Goal: Transaction & Acquisition: Purchase product/service

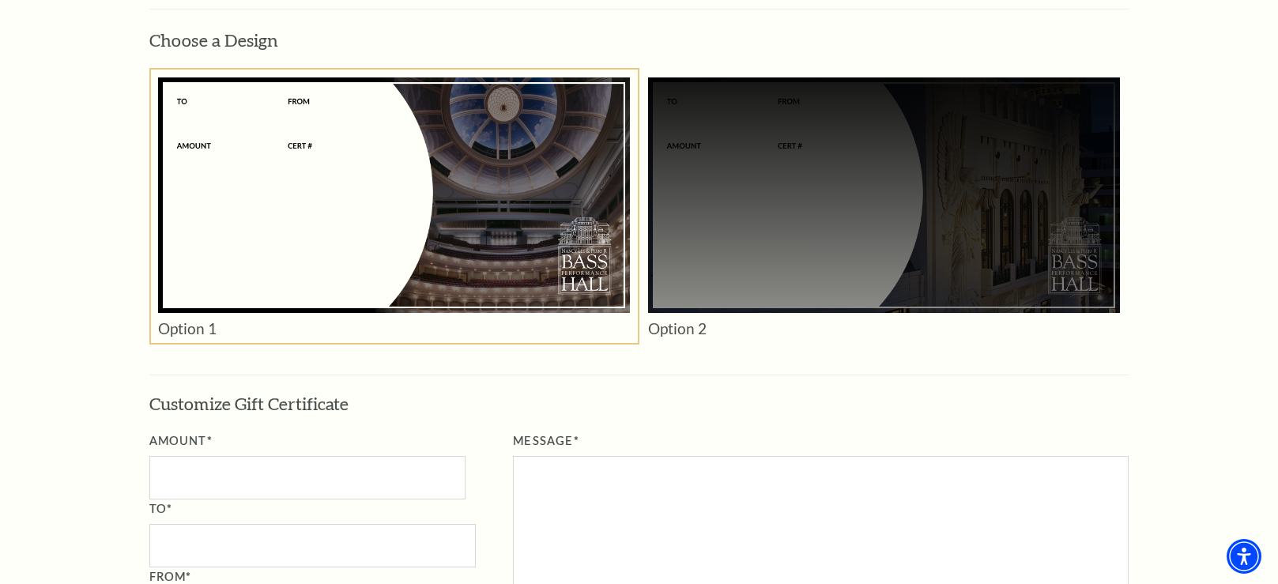
scroll to position [1119, 0]
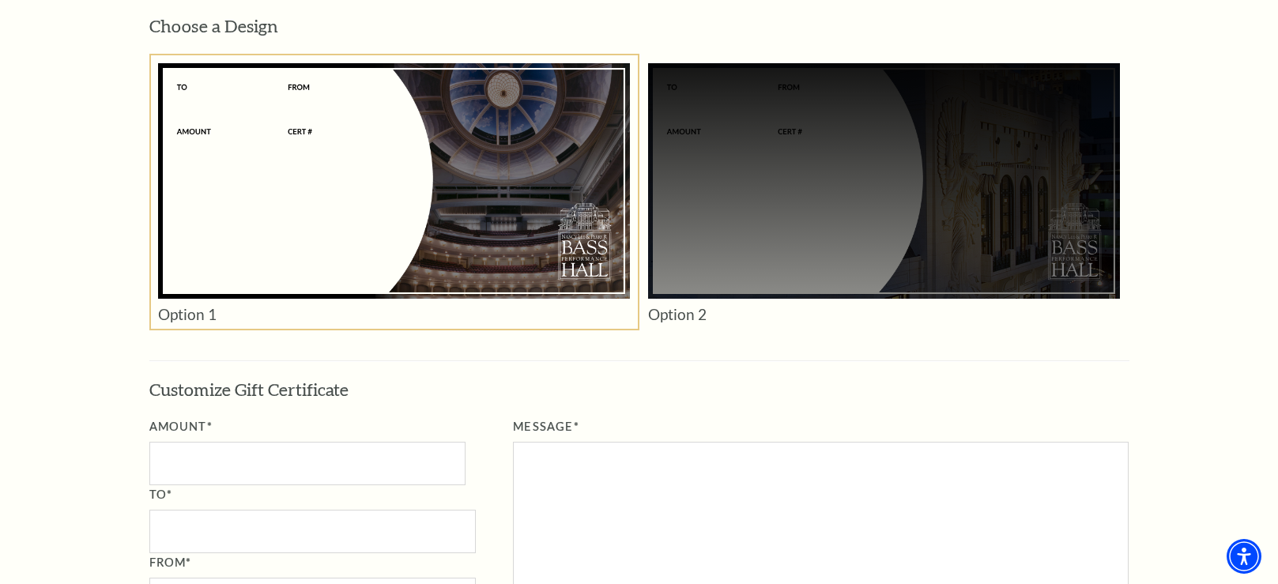
click at [232, 86] on div at bounding box center [394, 181] width 472 height 236
click at [322, 462] on input "Amount*" at bounding box center [307, 463] width 316 height 43
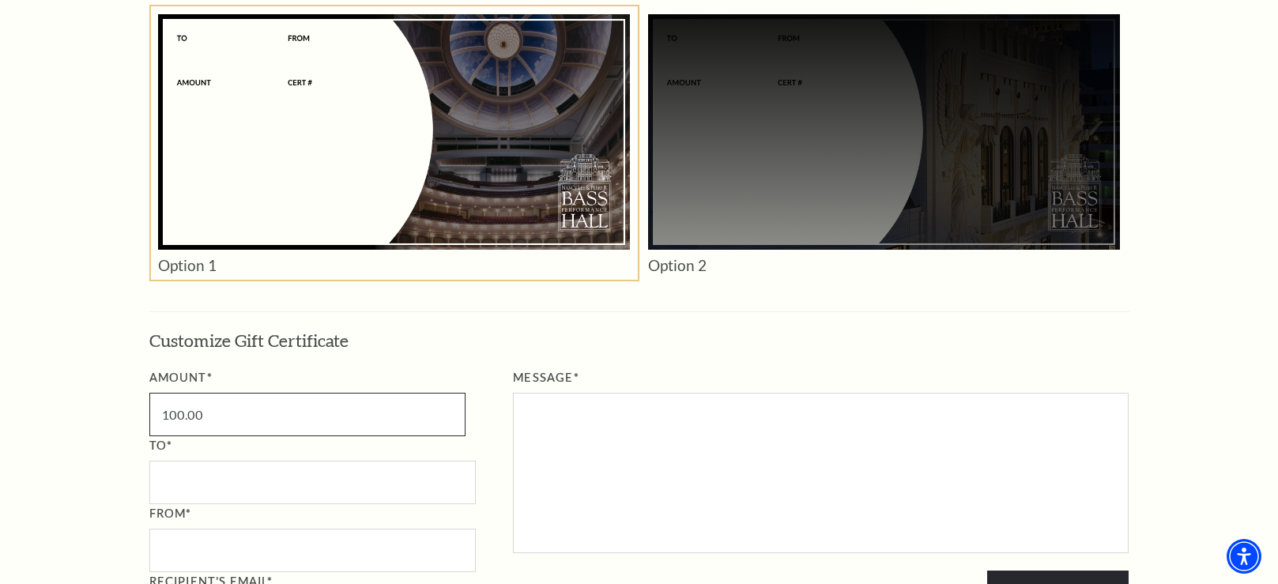
scroll to position [1173, 0]
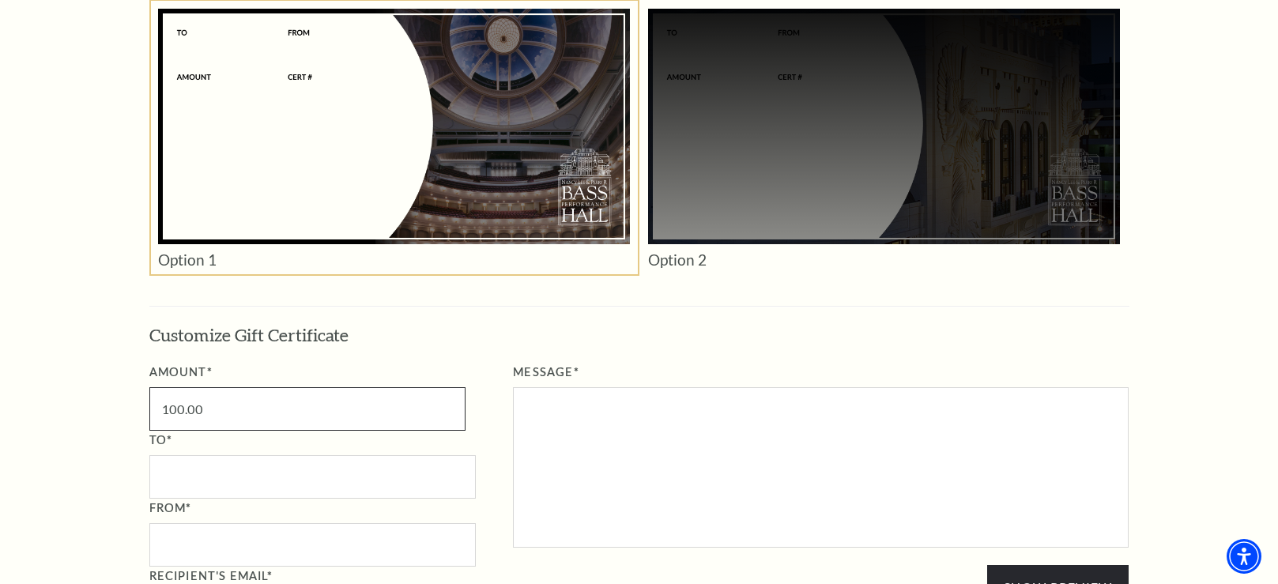
type input "100.00"
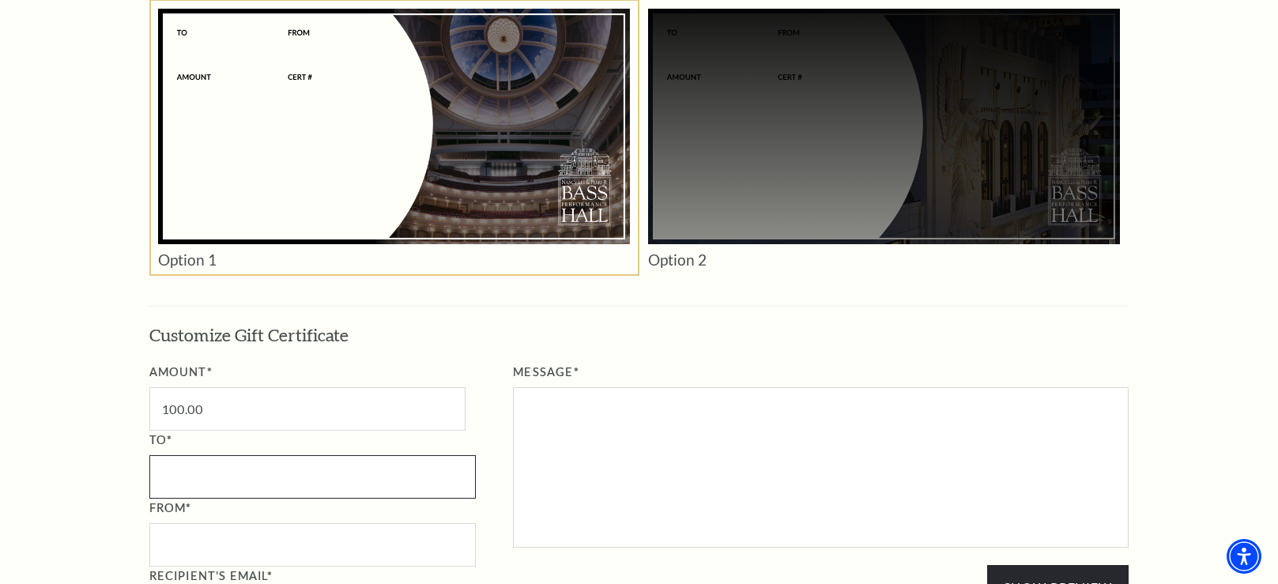
click at [318, 459] on input "To*" at bounding box center [312, 476] width 326 height 43
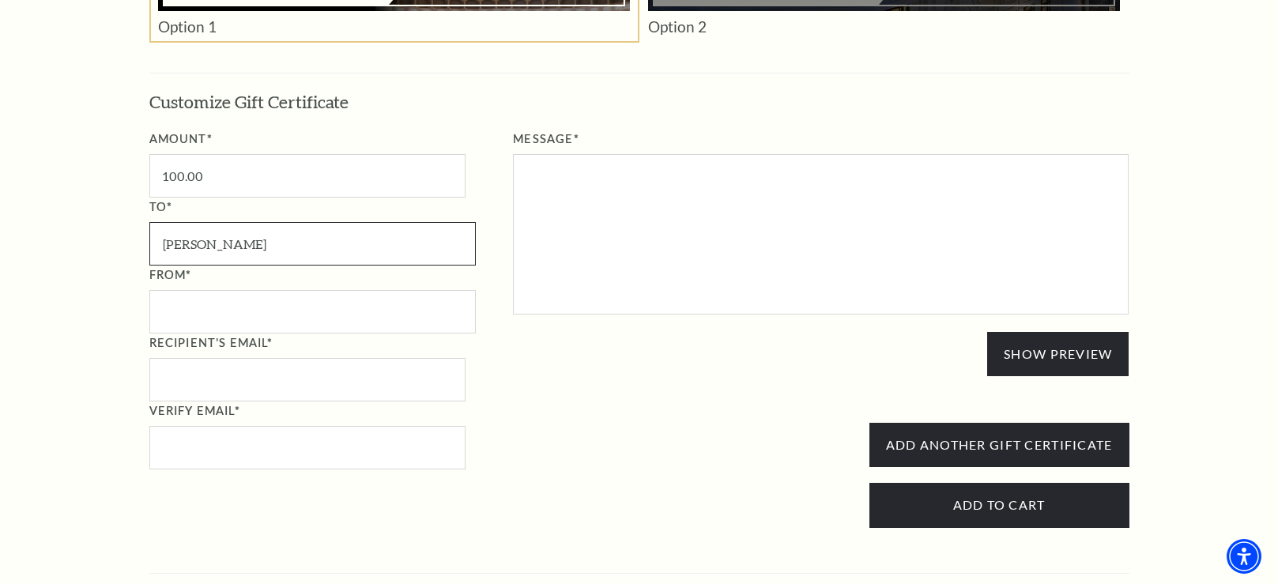
scroll to position [1428, 0]
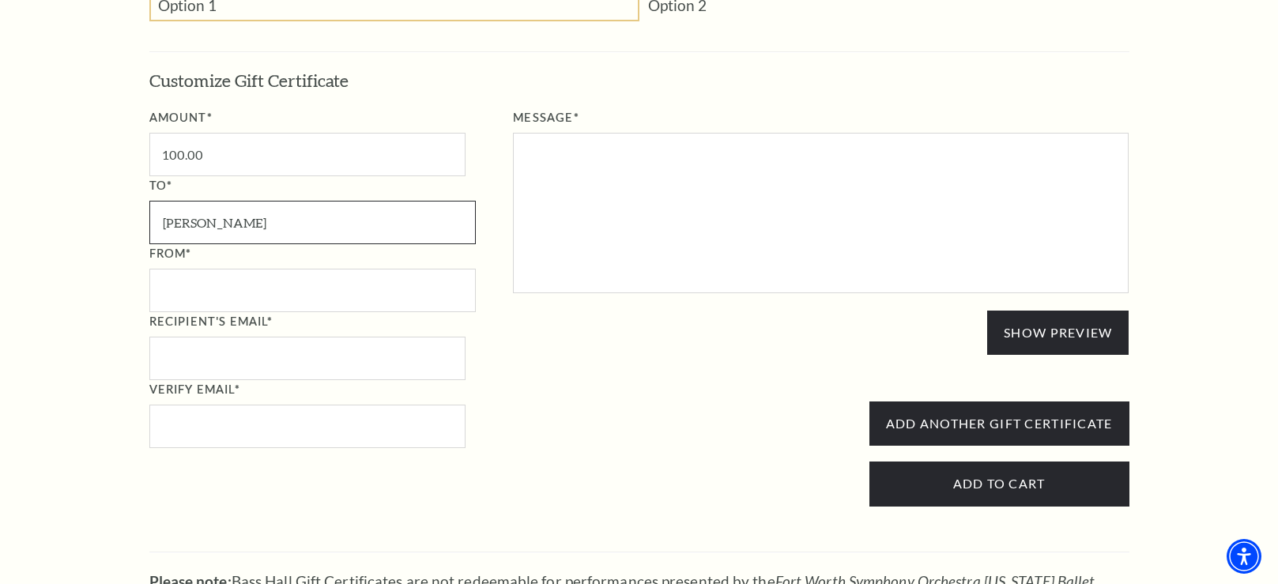
type input "Carol"
click at [266, 283] on input "From*" at bounding box center [312, 290] width 326 height 43
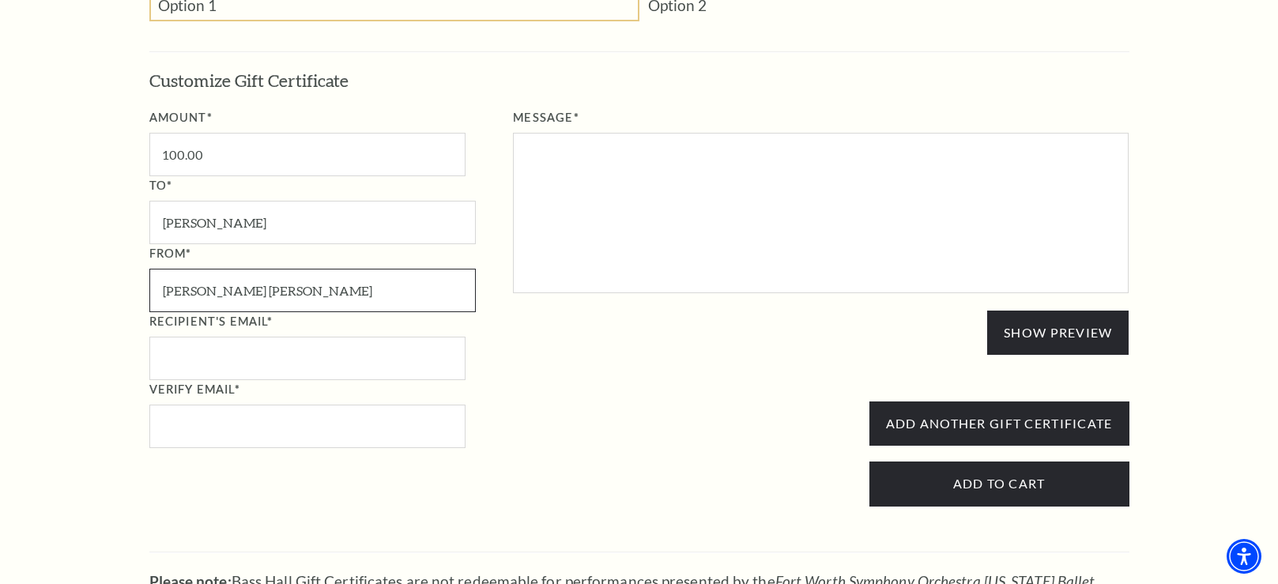
type input "Mary Beth"
click at [281, 358] on input "Recipient's Email*" at bounding box center [307, 358] width 316 height 43
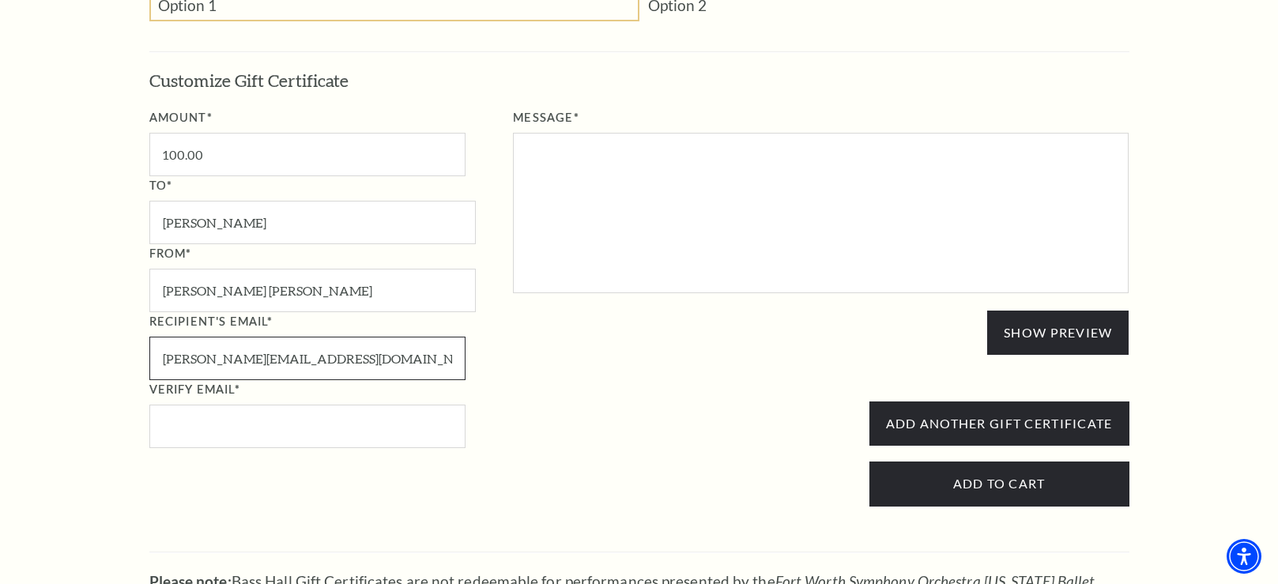
type input "carol@idgfw.com"
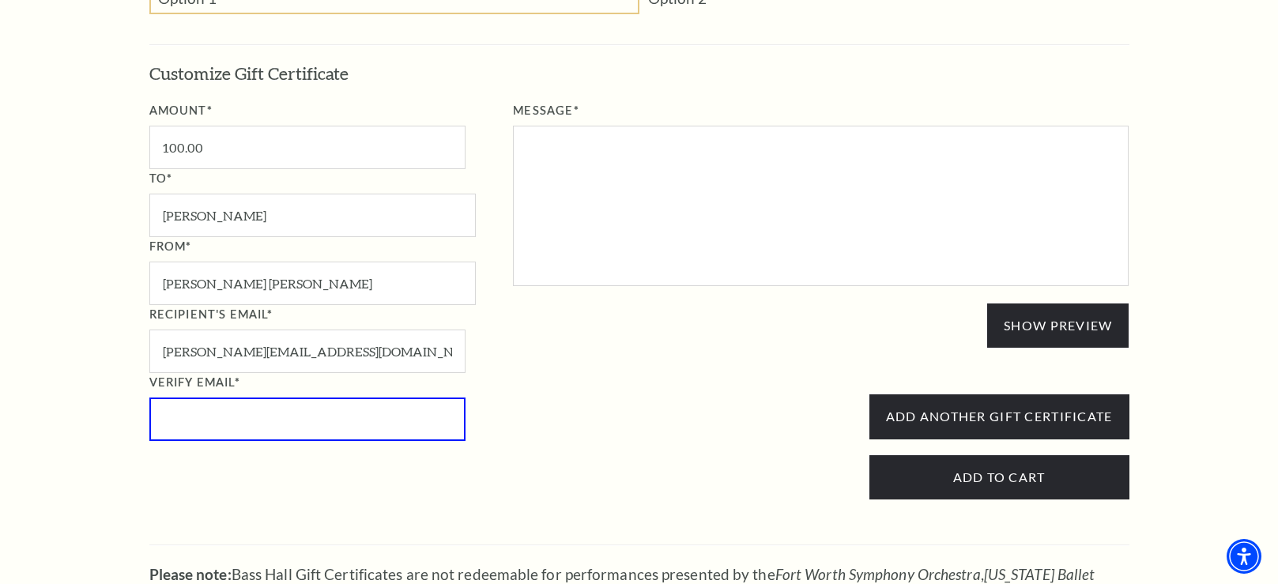
scroll to position [1421, 0]
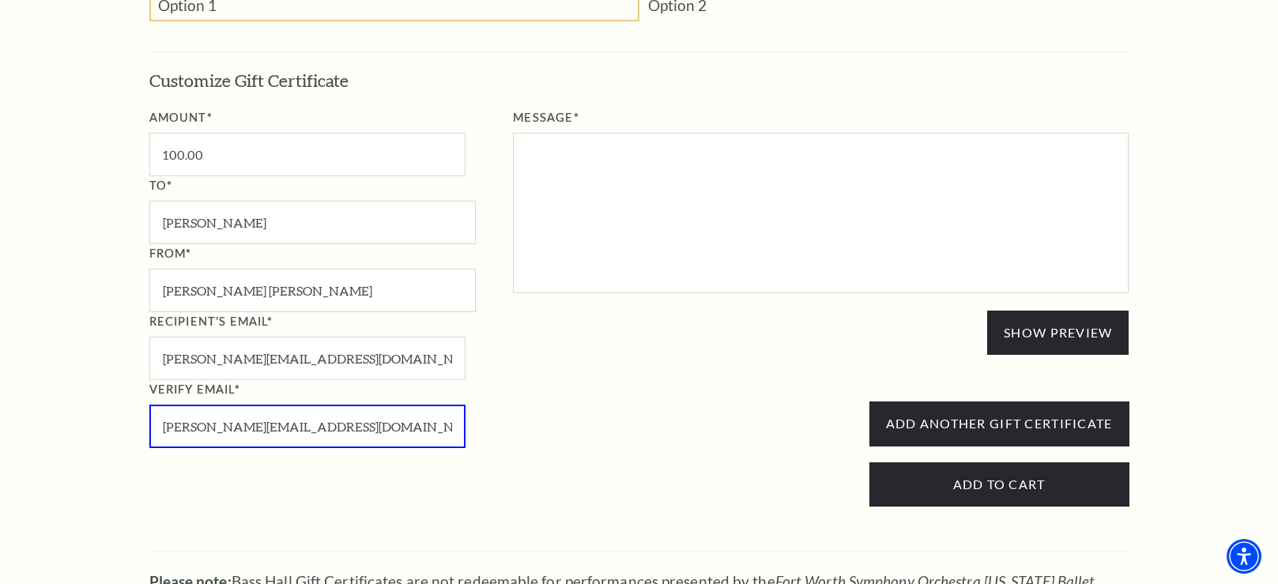
type input "carol@idgfw.com"
click at [568, 147] on textarea "Message*" at bounding box center [821, 213] width 616 height 160
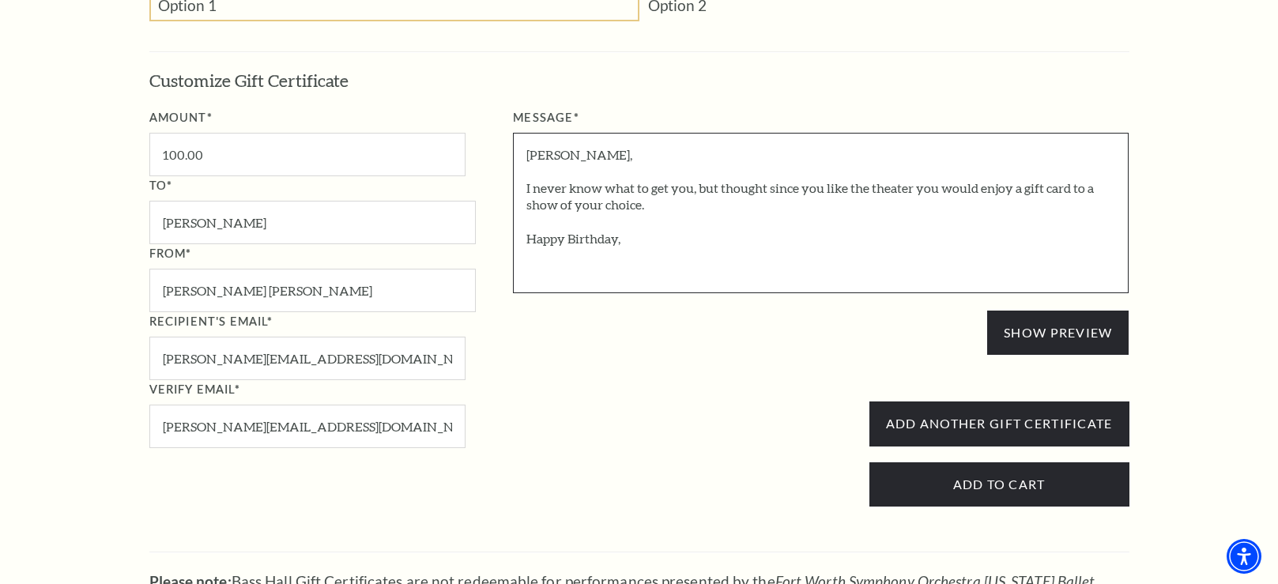
scroll to position [0, 0]
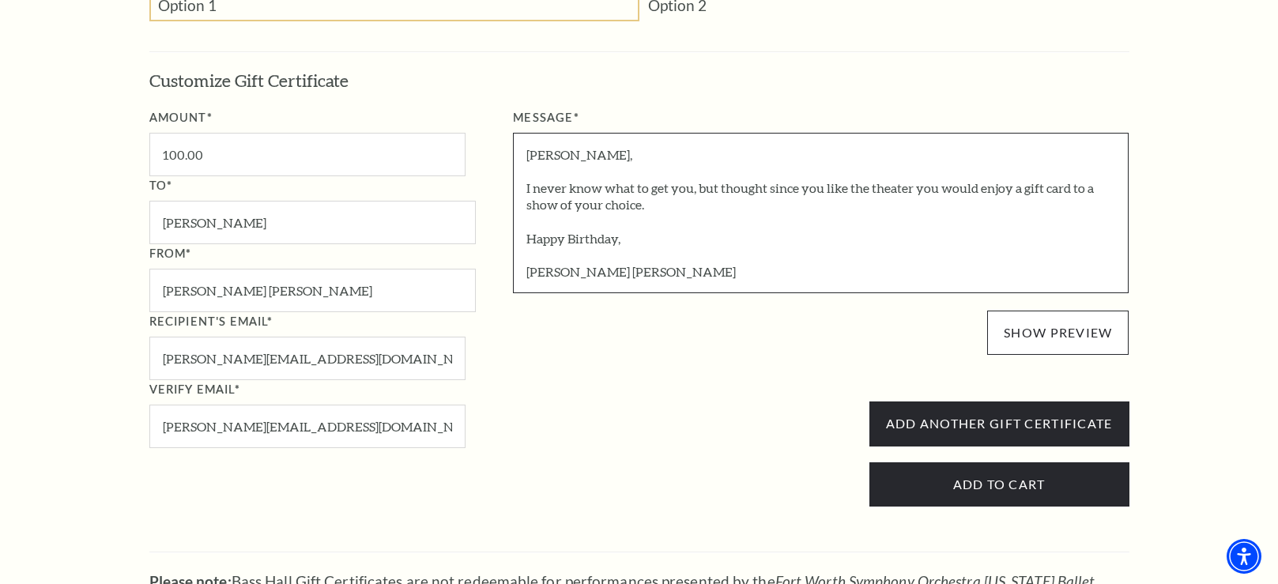
type textarea "Carol, I never know what to get you, but thought since you like the theater you…"
click at [1061, 333] on button "Show Preview" at bounding box center [1058, 333] width 142 height 44
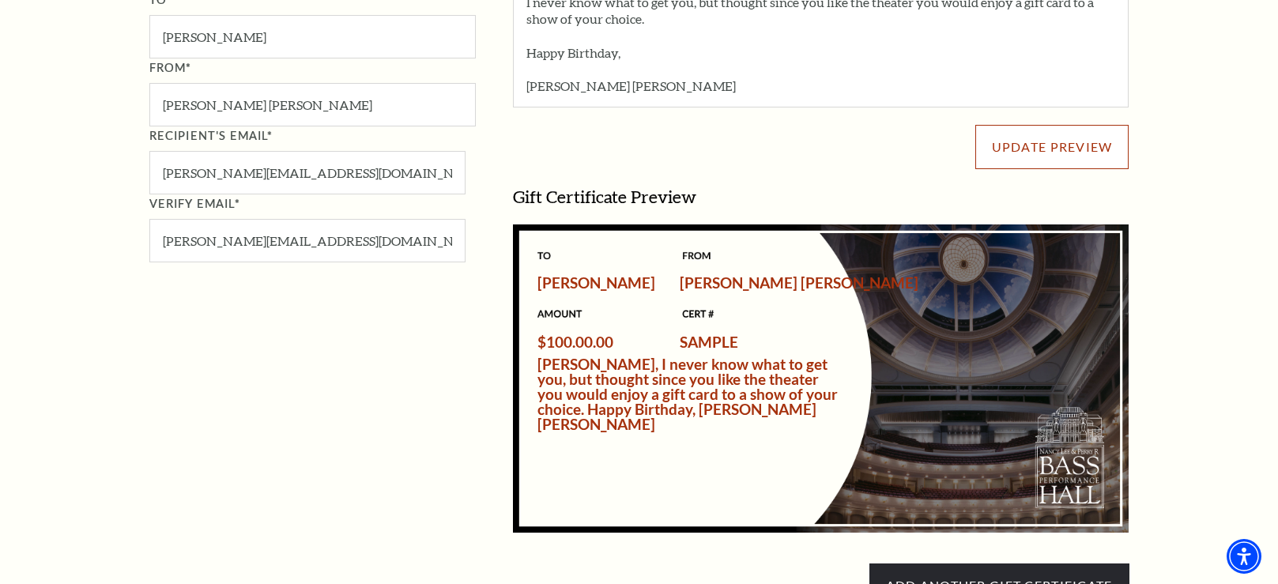
scroll to position [1606, 0]
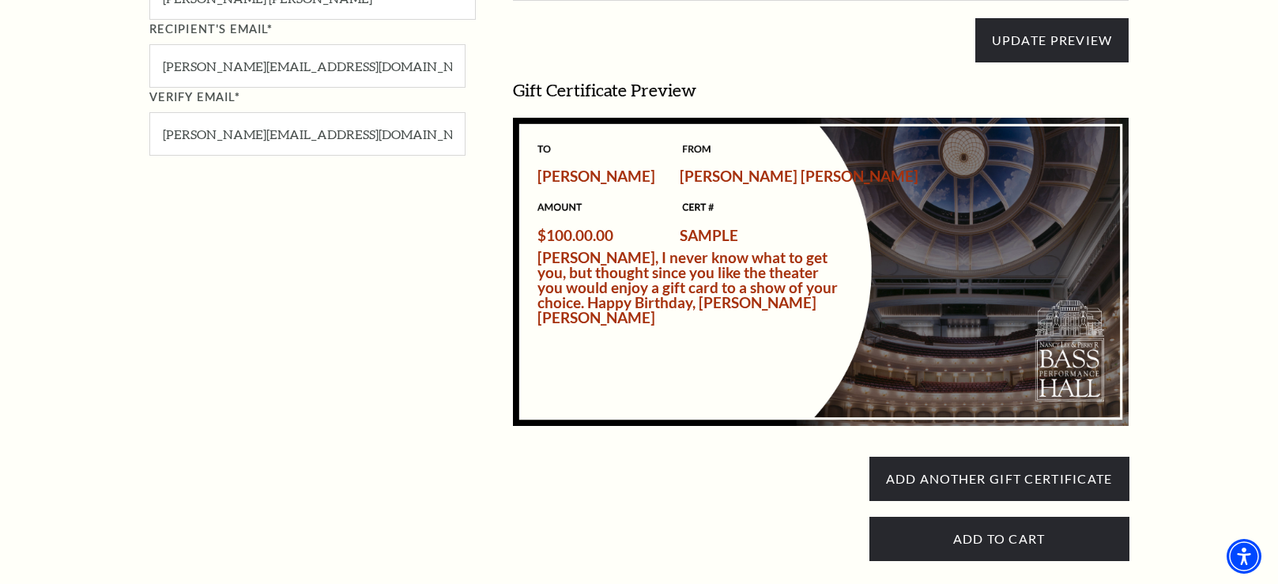
scroll to position [1810, 0]
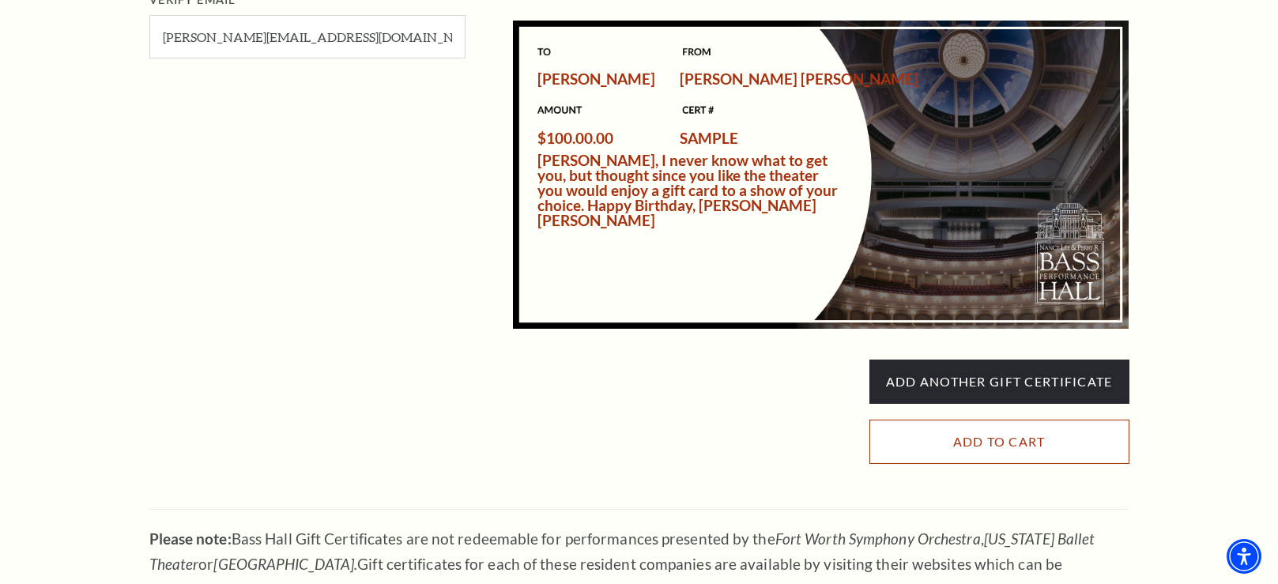
click at [1015, 440] on input "Add to Cart" at bounding box center [1000, 442] width 260 height 44
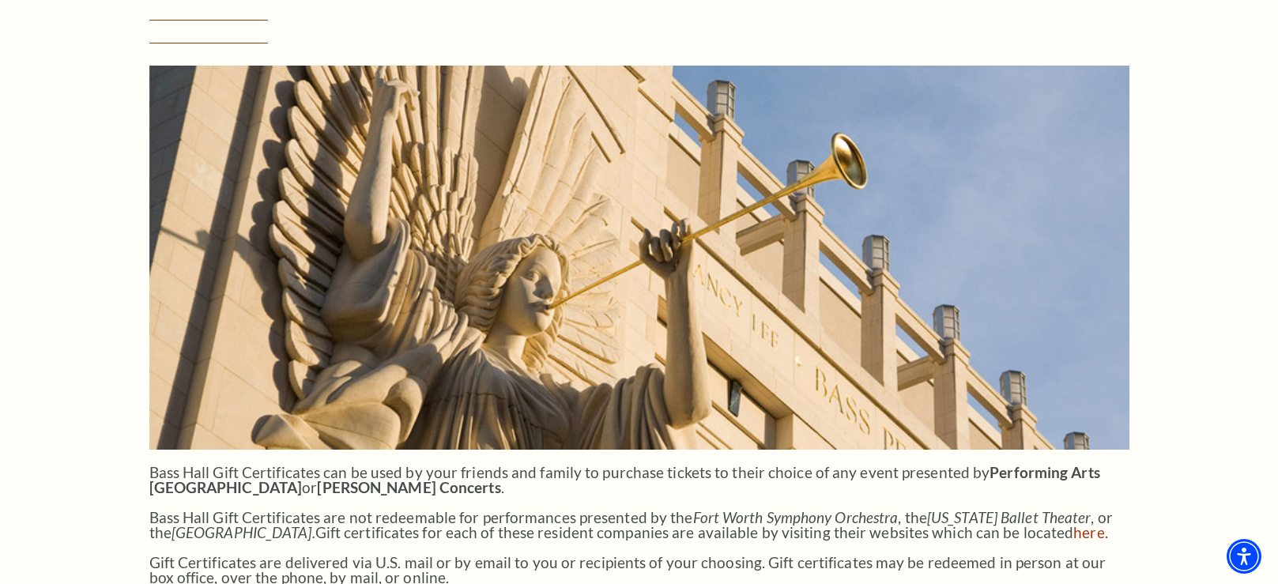
scroll to position [478, 0]
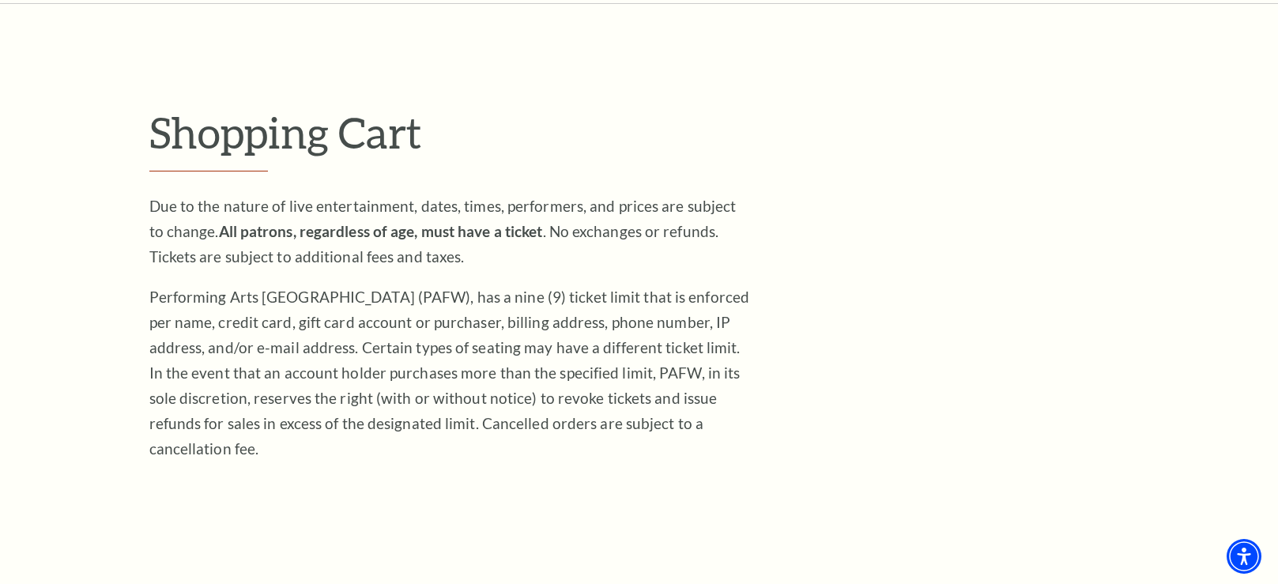
scroll to position [186, 0]
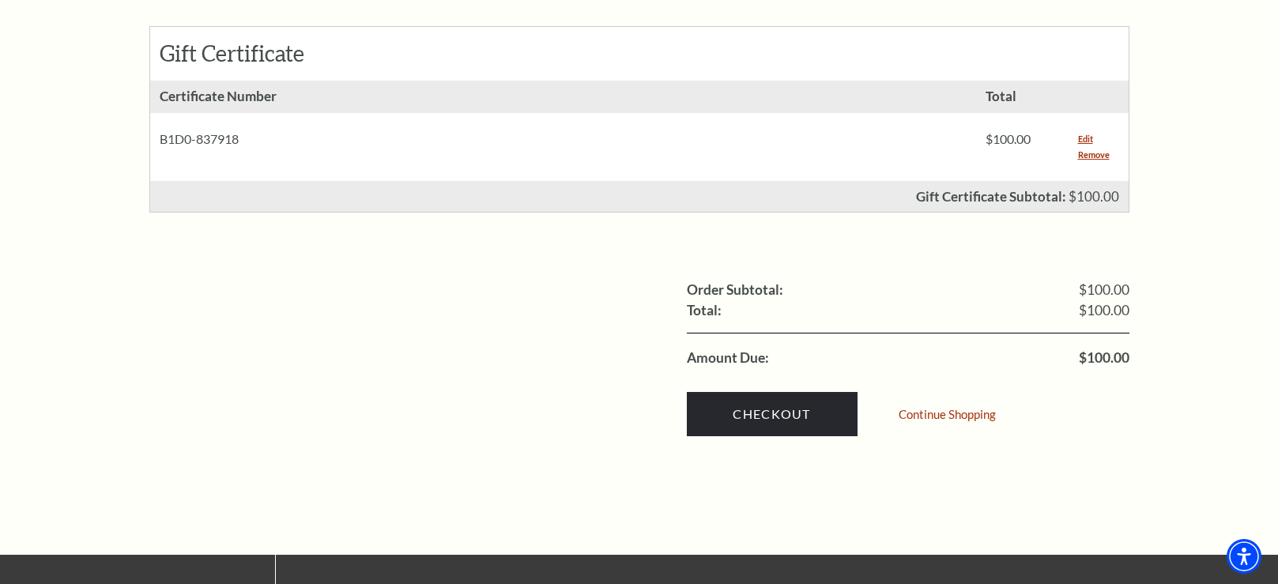
scroll to position [708, 0]
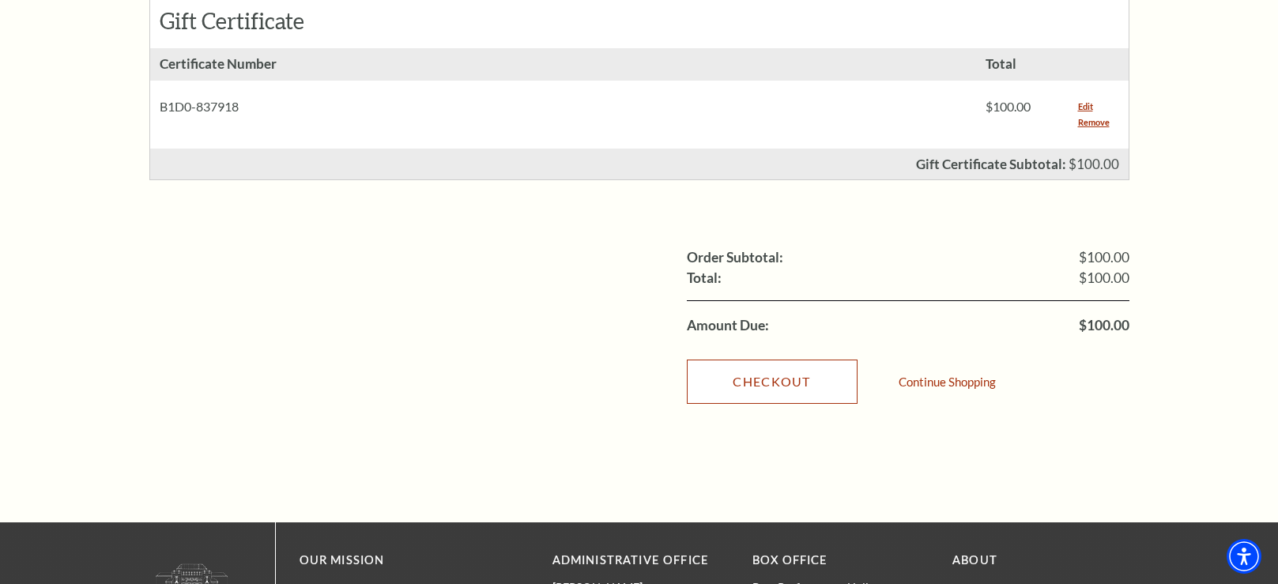
click at [787, 360] on link "Checkout" at bounding box center [772, 382] width 171 height 44
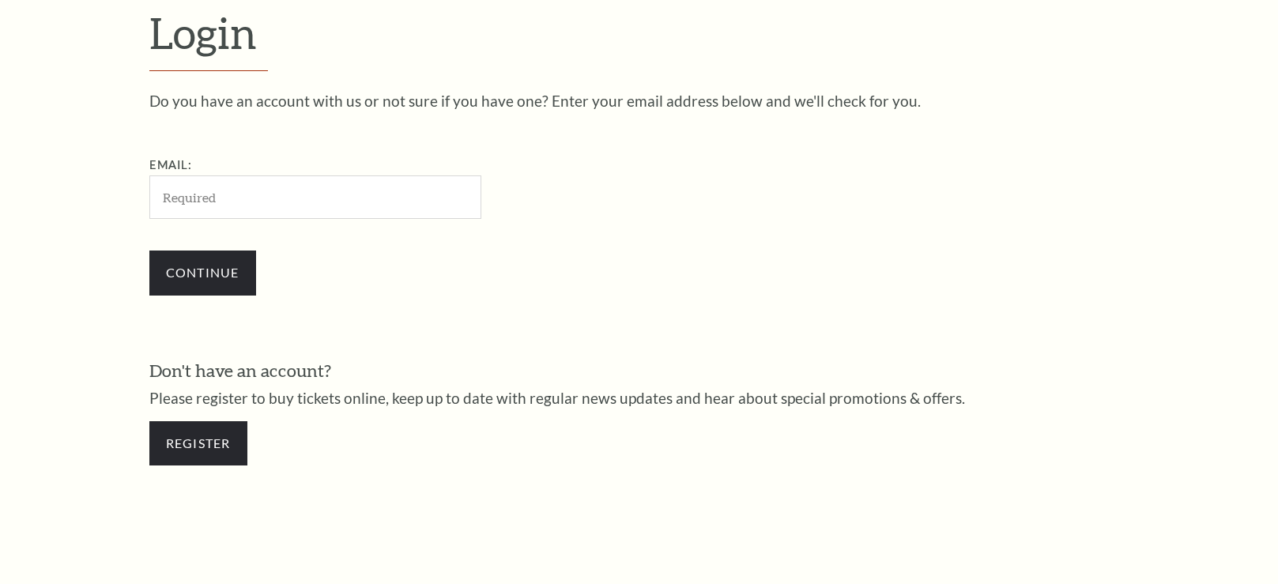
scroll to position [483, 0]
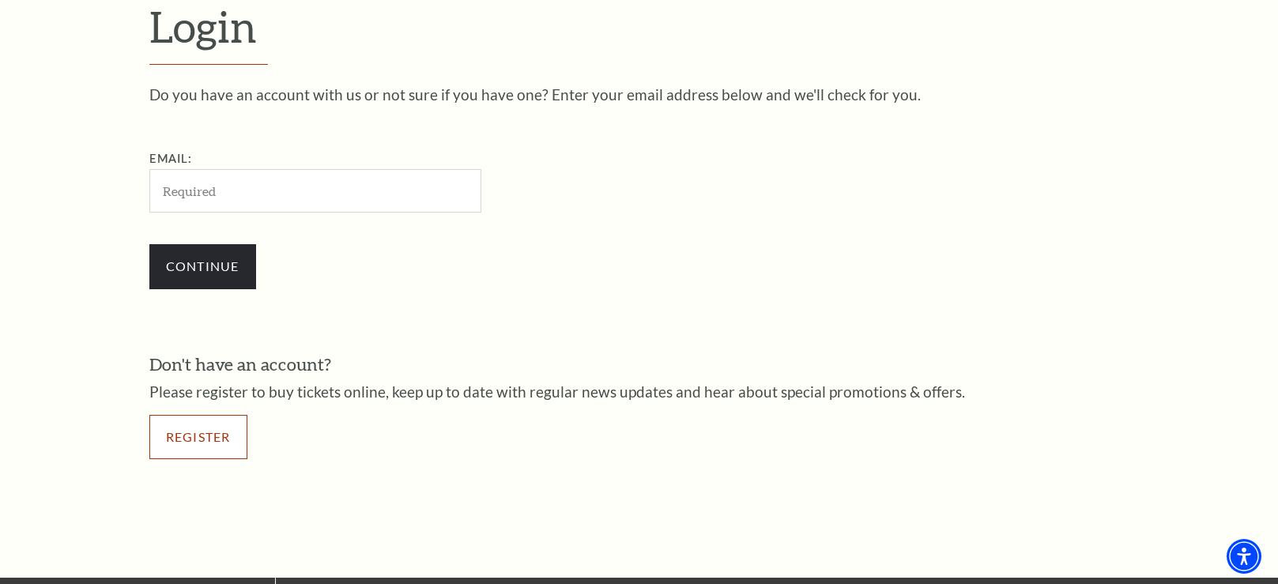
click at [193, 436] on link "Register" at bounding box center [198, 437] width 98 height 44
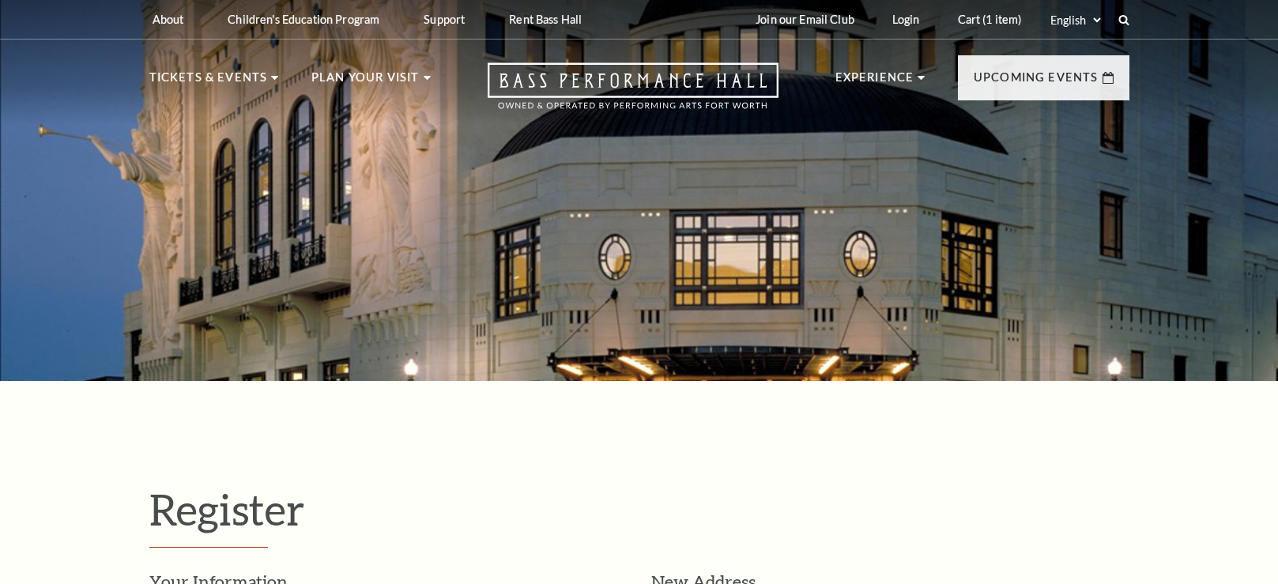
select select "1"
select select "TX"
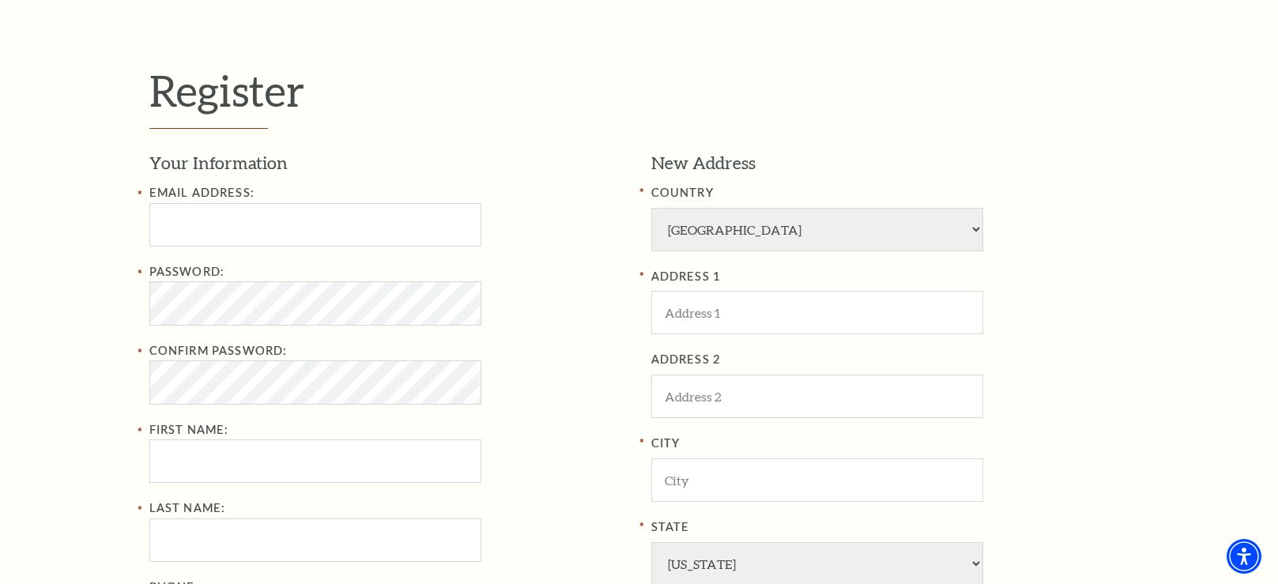
scroll to position [420, 0]
click at [286, 213] on input "Email Address:" at bounding box center [315, 223] width 332 height 43
type input "mbethclark@aircanopy.net"
type input "mary"
type input "clark"
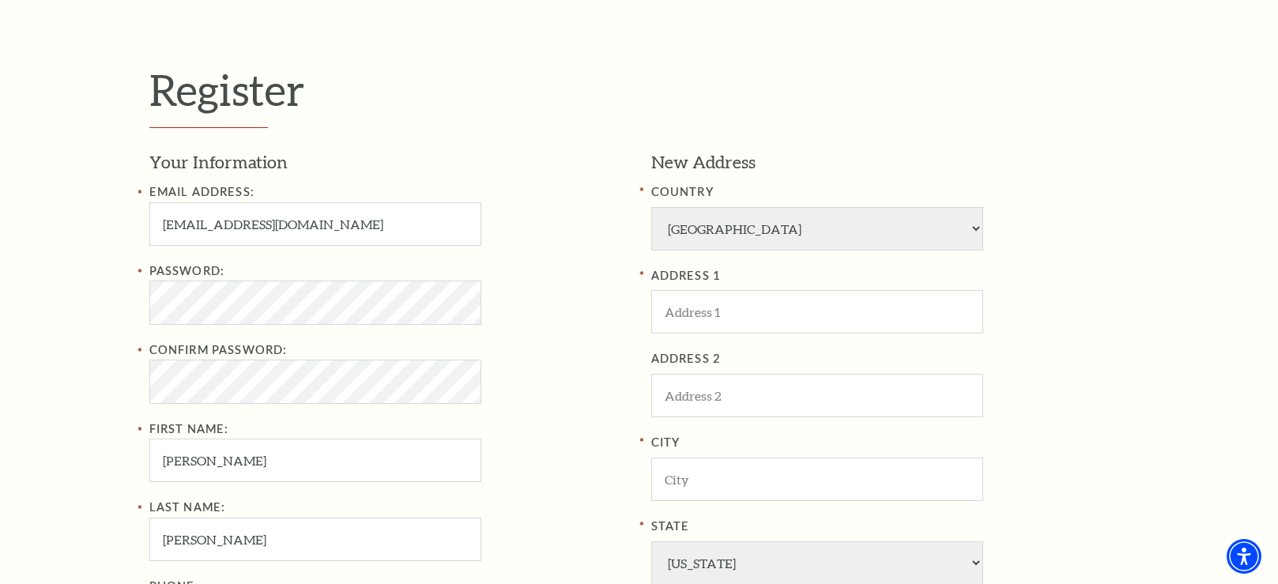
type input "2148032692"
type input "4542 pecan creek dr"
type input "Midlothian"
type input "76065"
type input "214-803-2692"
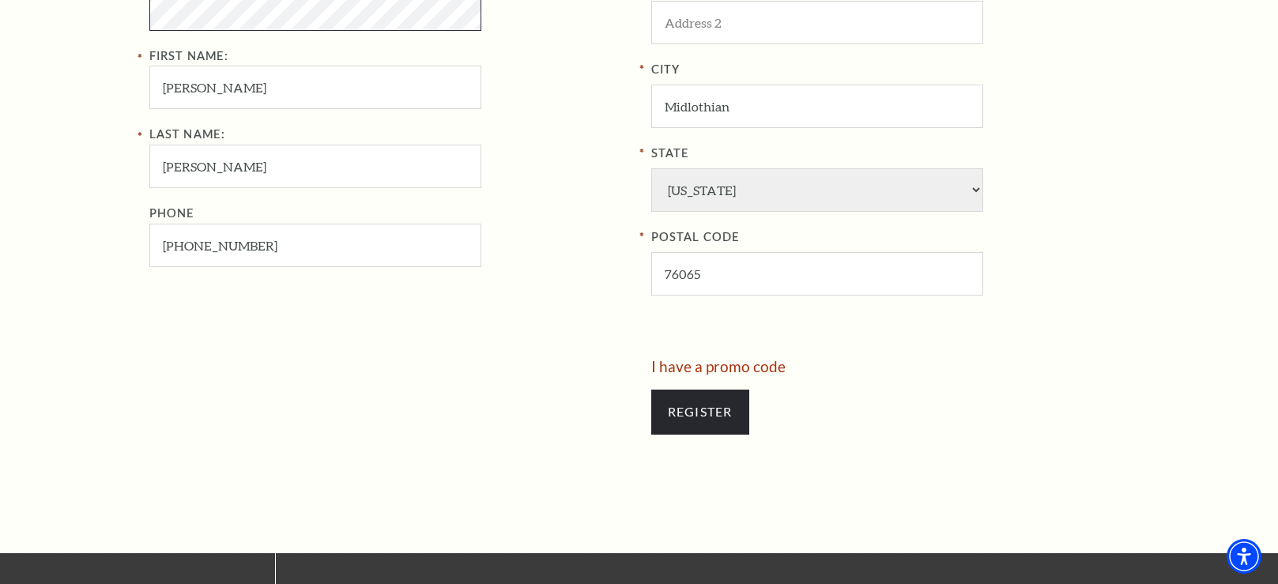
scroll to position [795, 0]
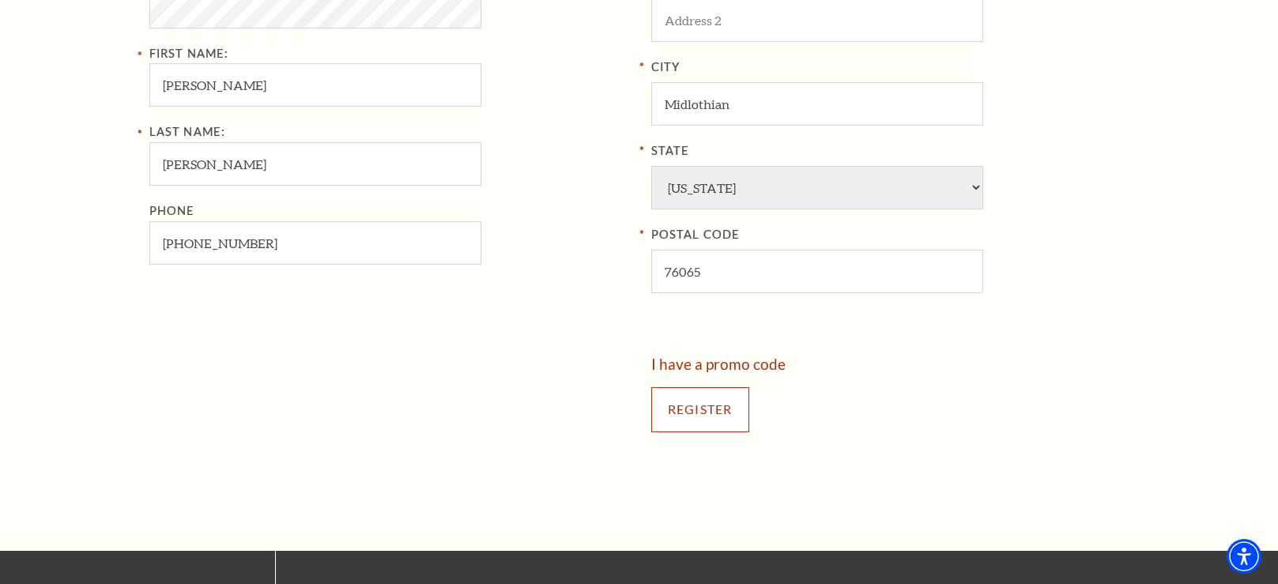
click at [693, 419] on input "Register" at bounding box center [700, 409] width 98 height 44
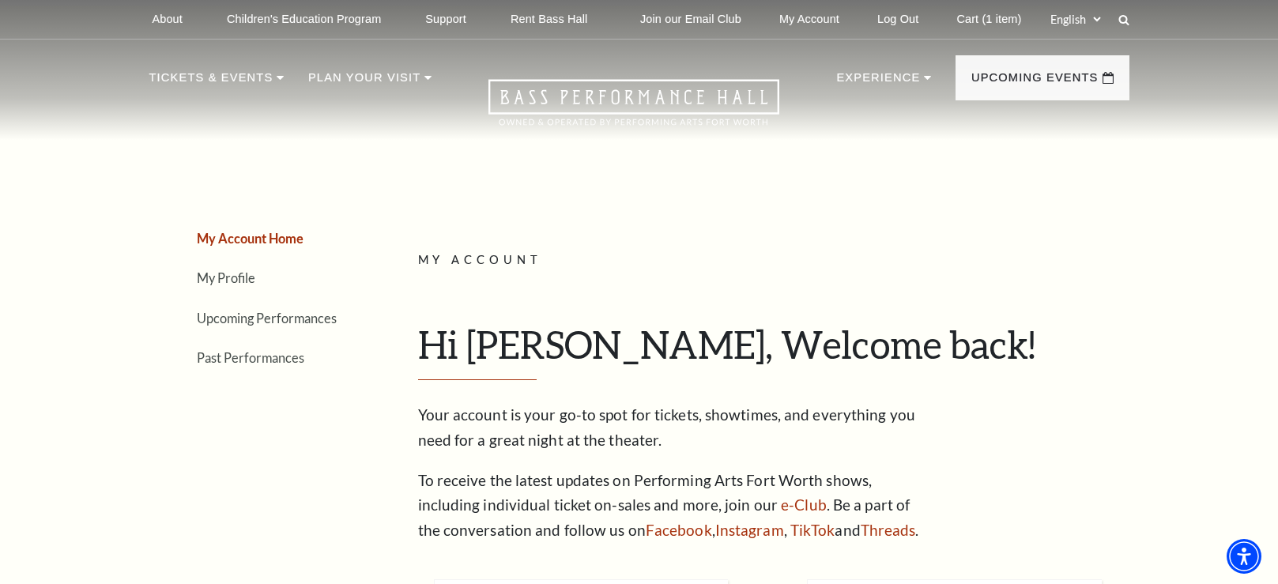
click at [241, 238] on link "My Account Home" at bounding box center [250, 238] width 107 height 15
click at [982, 20] on link "Cart (1 item)" at bounding box center [989, 19] width 90 height 39
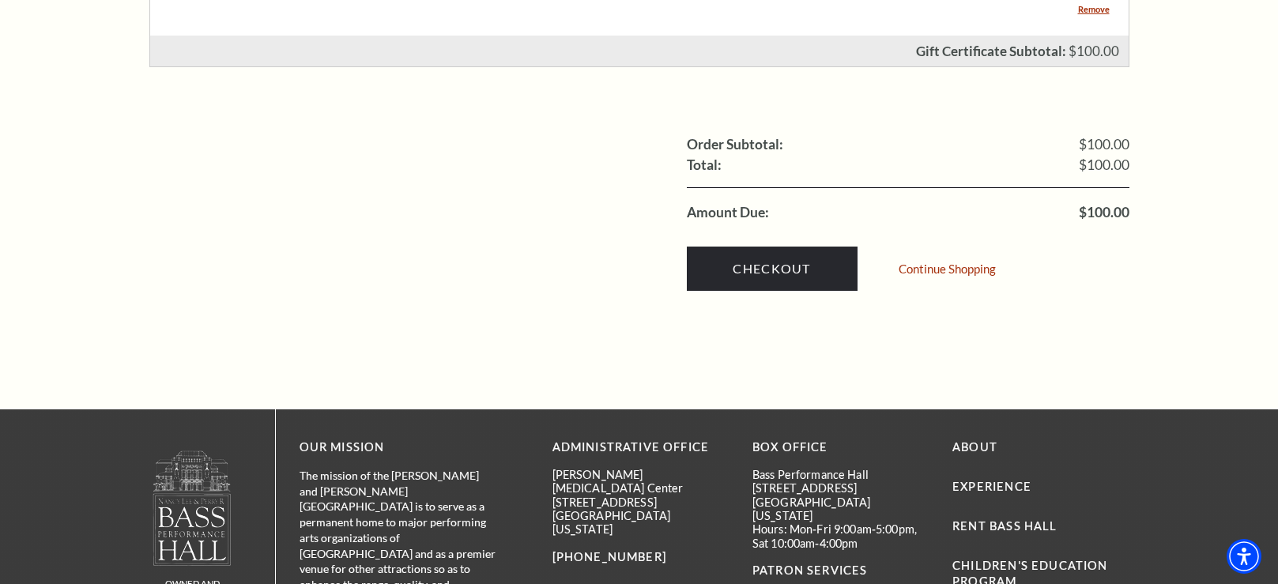
scroll to position [889, 0]
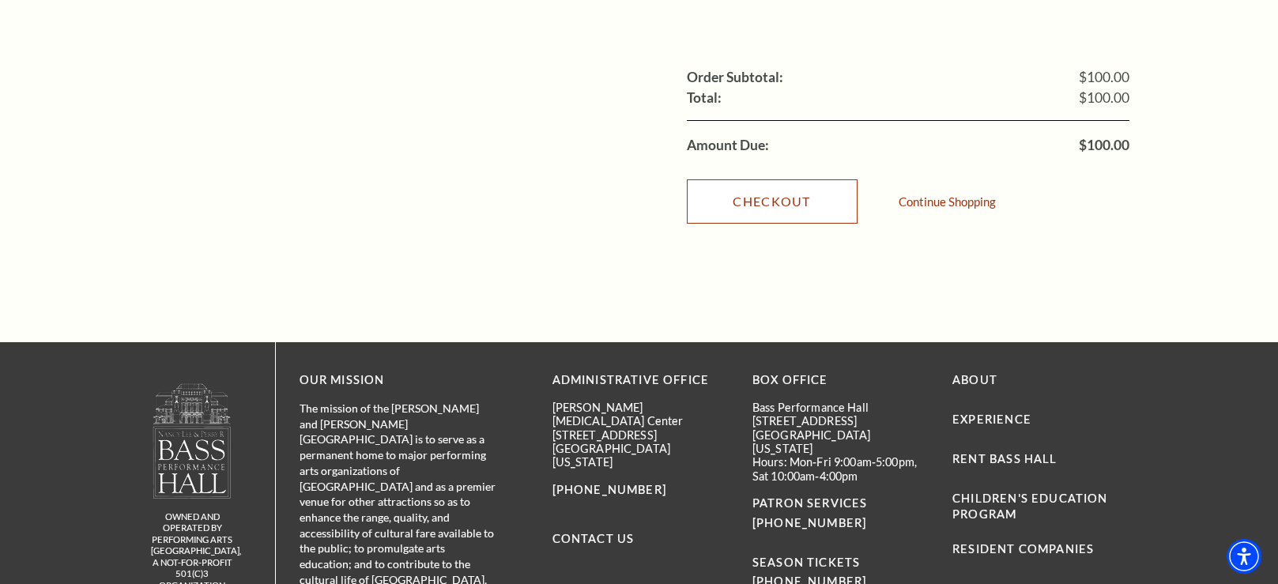
click at [782, 179] on link "Checkout" at bounding box center [772, 201] width 171 height 44
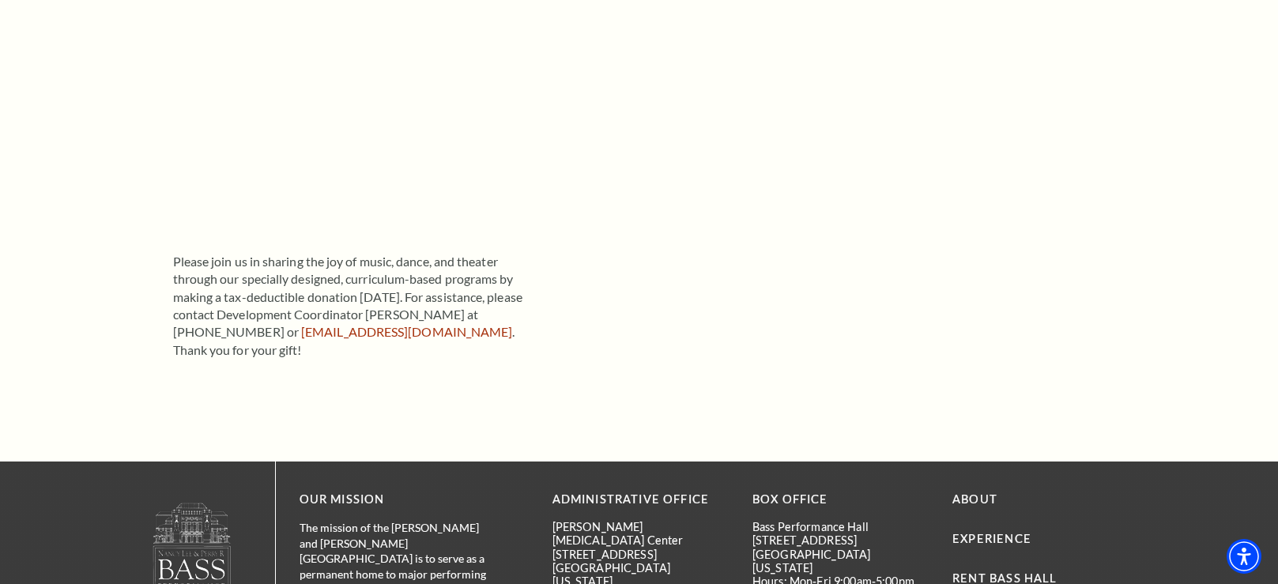
scroll to position [418, 0]
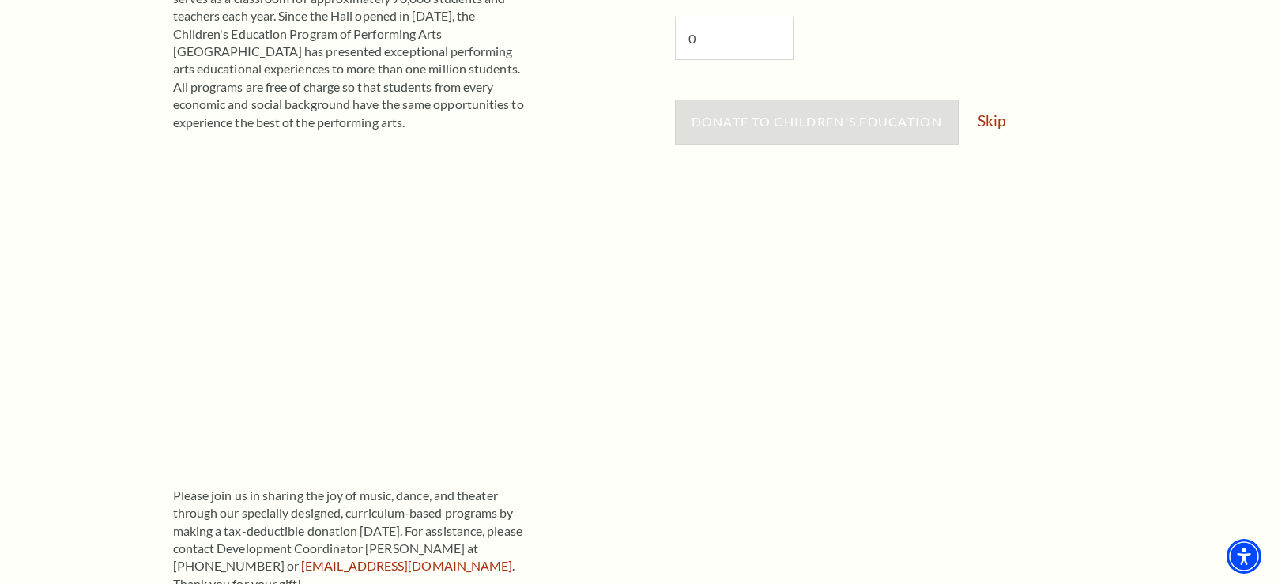
drag, startPoint x: 987, startPoint y: 123, endPoint x: 1011, endPoint y: 132, distance: 26.3
click at [987, 123] on link "Skip" at bounding box center [992, 120] width 28 height 15
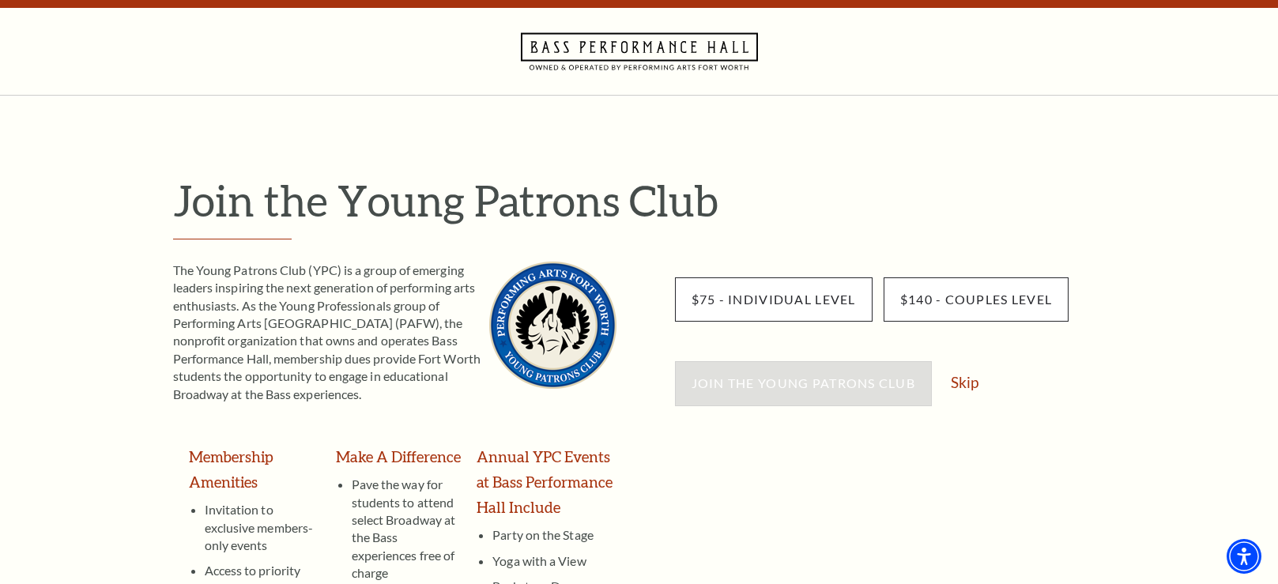
scroll to position [65, 0]
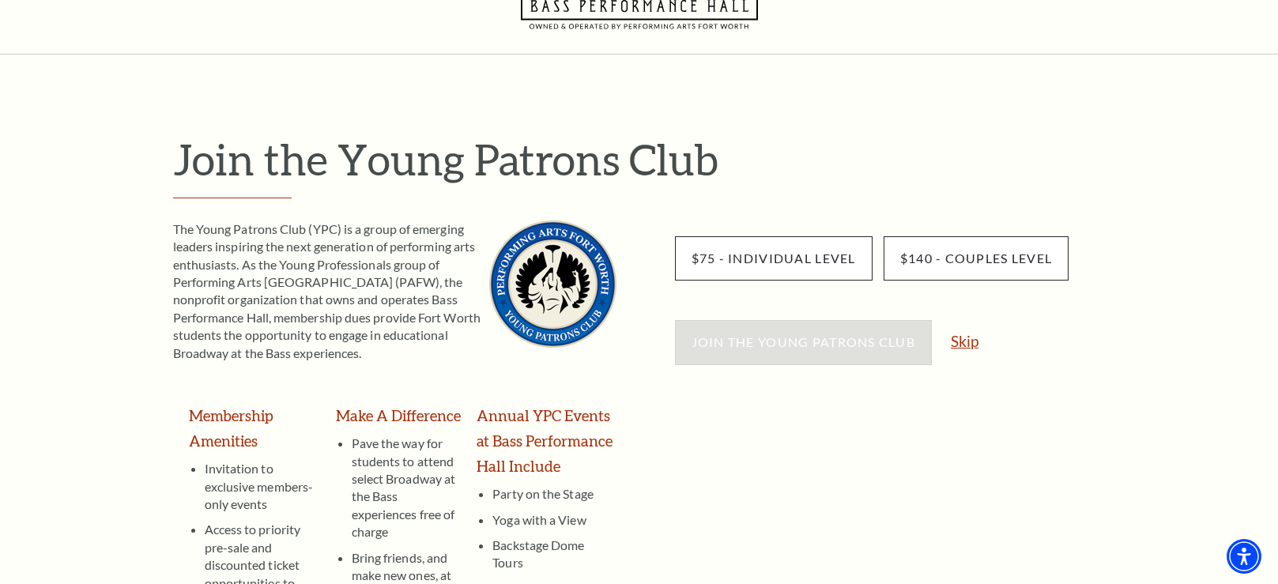
click at [974, 341] on link "Skip" at bounding box center [965, 341] width 28 height 15
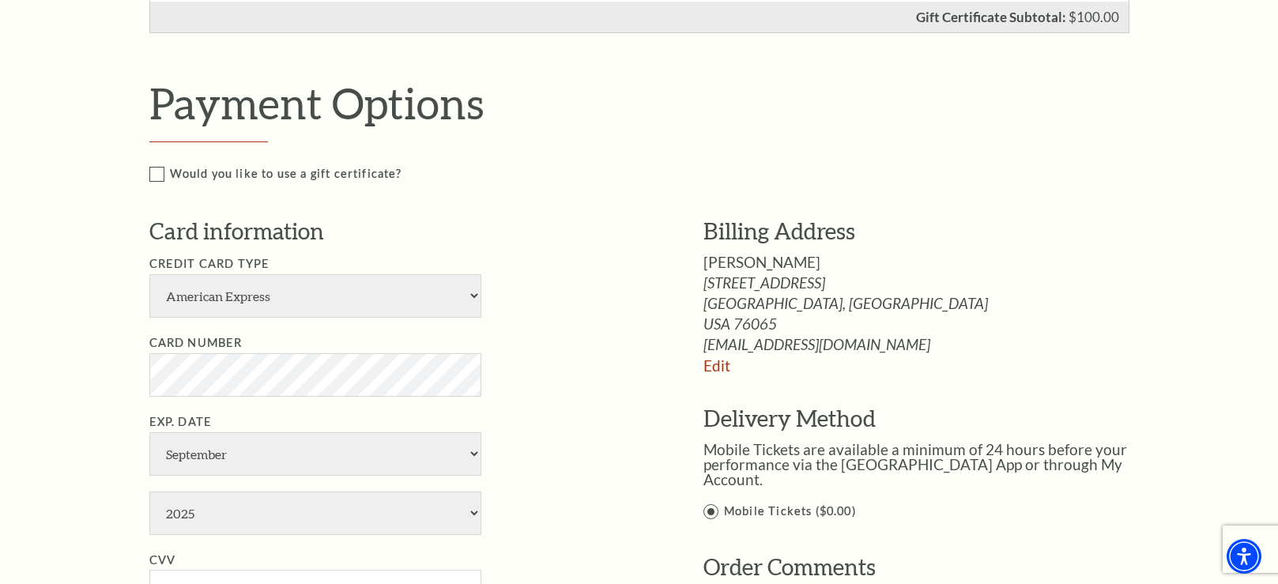
scroll to position [599, 0]
click at [470, 293] on select "American Express Visa Master Card Discover" at bounding box center [315, 295] width 332 height 43
select select "25"
click at [292, 456] on select "January February March April May June July August September October November De…" at bounding box center [315, 453] width 332 height 43
select select "5"
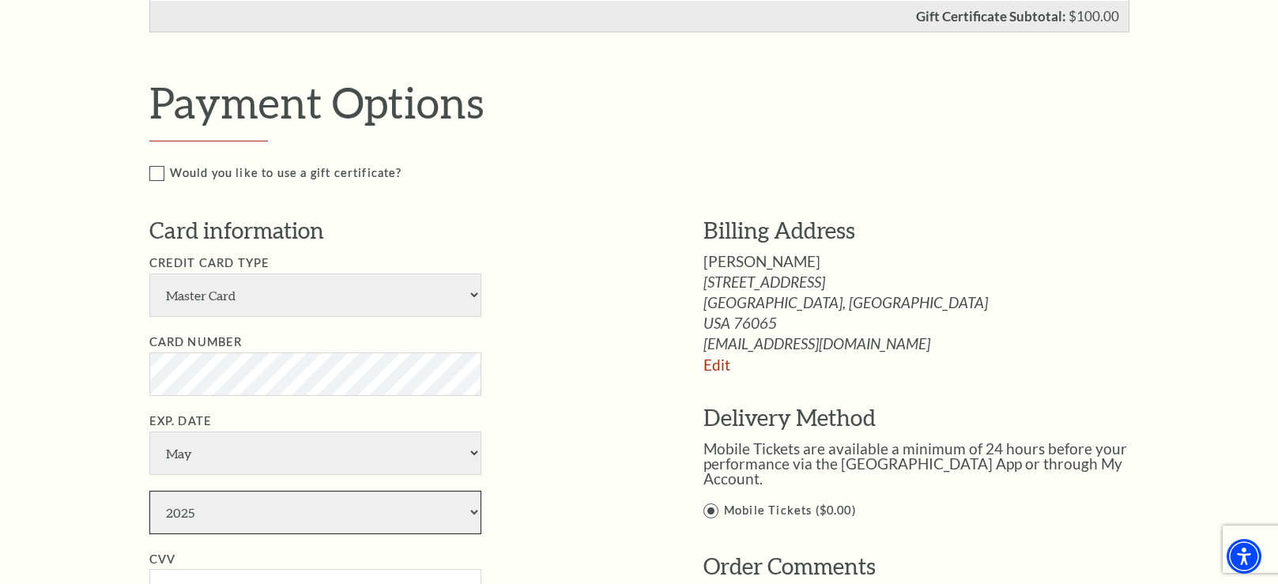
click at [245, 510] on select "2025 2026 2027 2028 2029 2030 2031 2032 2033 2034" at bounding box center [315, 512] width 332 height 43
select select "2028"
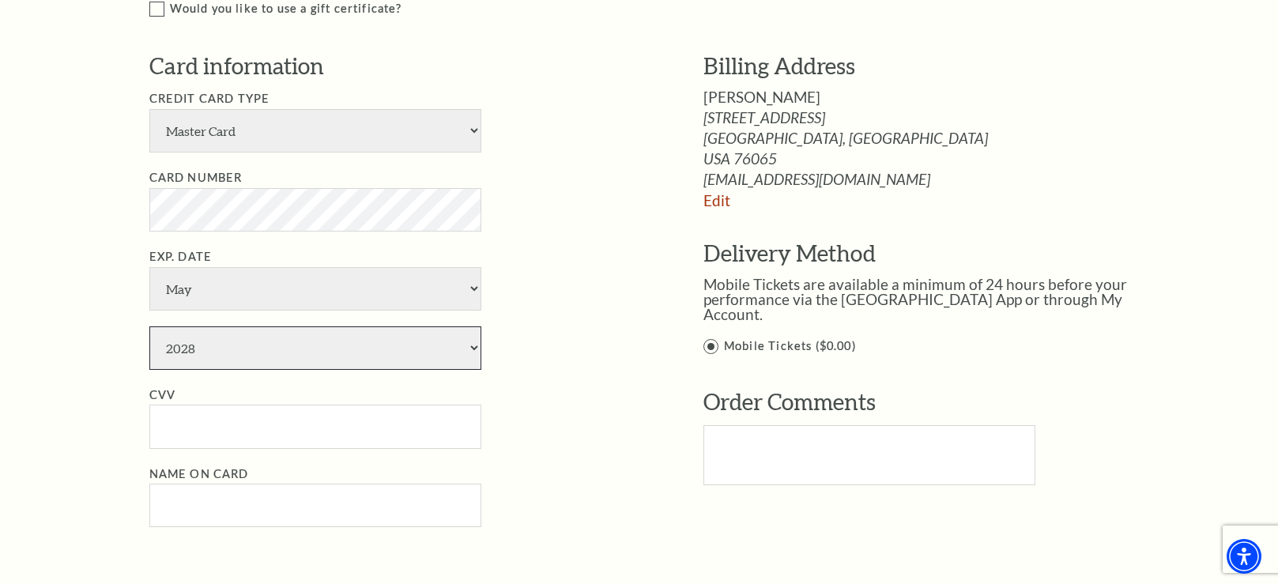
scroll to position [764, 0]
click at [190, 419] on input "CVV" at bounding box center [315, 425] width 332 height 43
type input "059"
click at [203, 498] on input "Name on Card" at bounding box center [315, 504] width 332 height 43
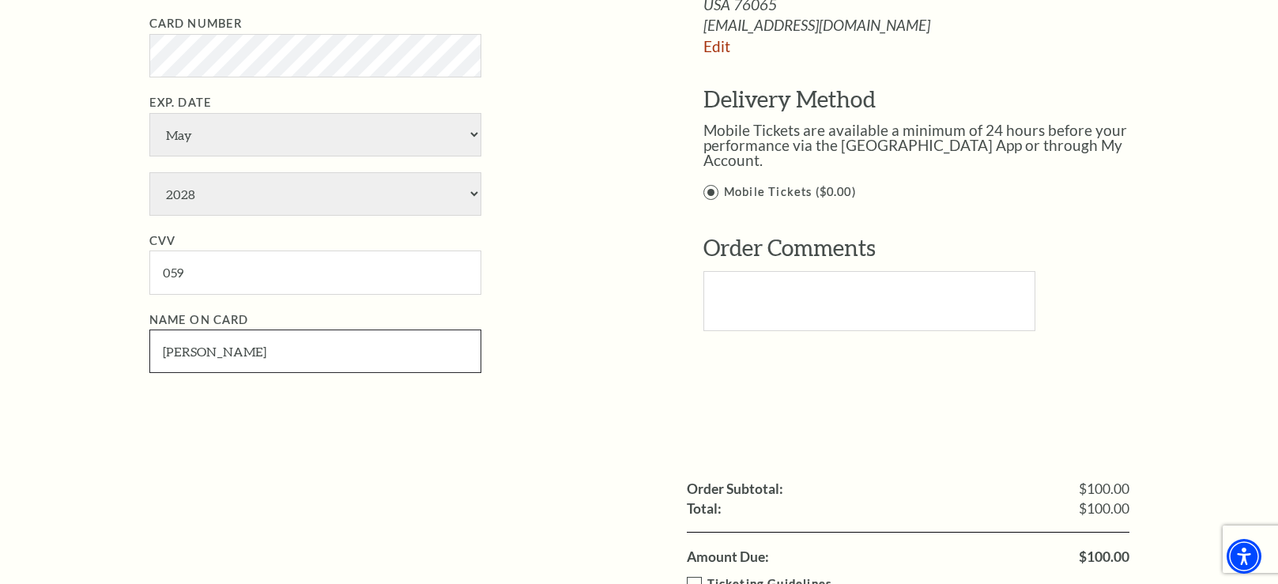
scroll to position [711, 0]
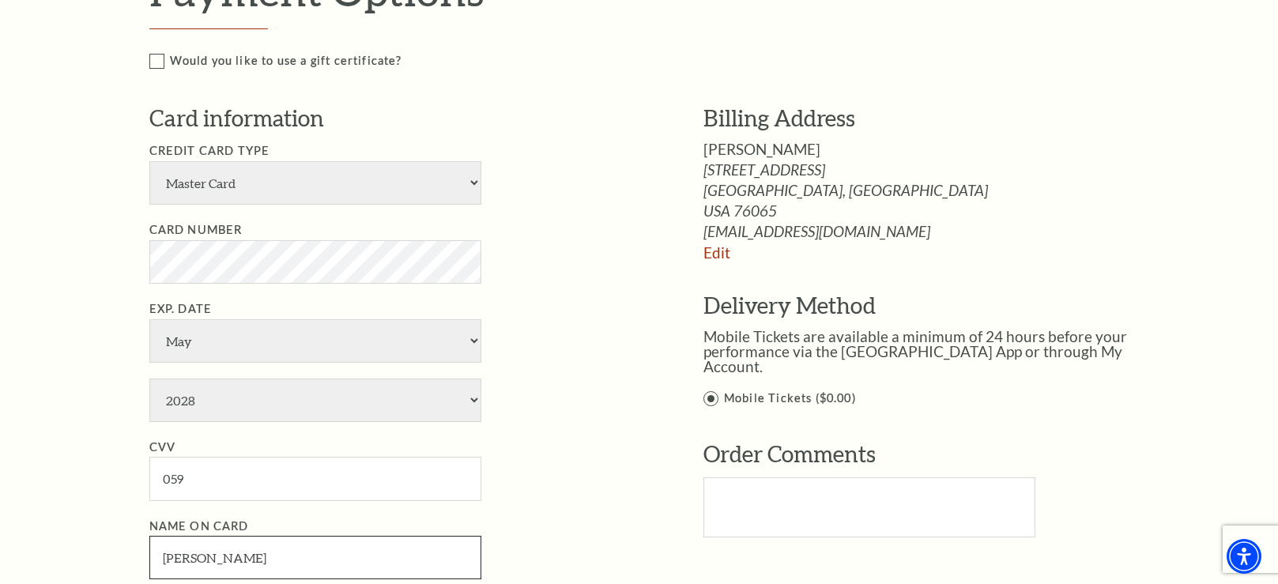
type input "[PERSON_NAME]"
click at [710, 389] on label "Mobile Tickets ($0.00)" at bounding box center [933, 399] width 459 height 20
click at [0, 0] on input "Mobile Tickets ($0.00)" at bounding box center [0, 0] width 0 height 0
click at [711, 389] on label "Mobile Tickets ($0.00)" at bounding box center [933, 399] width 459 height 20
click at [0, 0] on input "Mobile Tickets ($0.00)" at bounding box center [0, 0] width 0 height 0
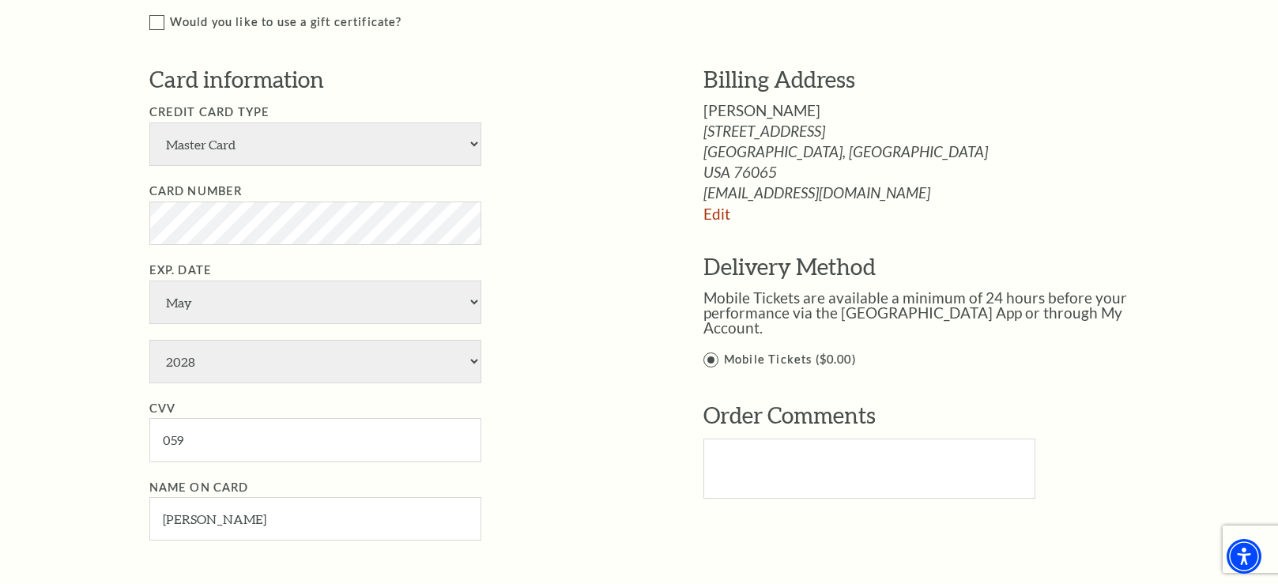
scroll to position [762, 0]
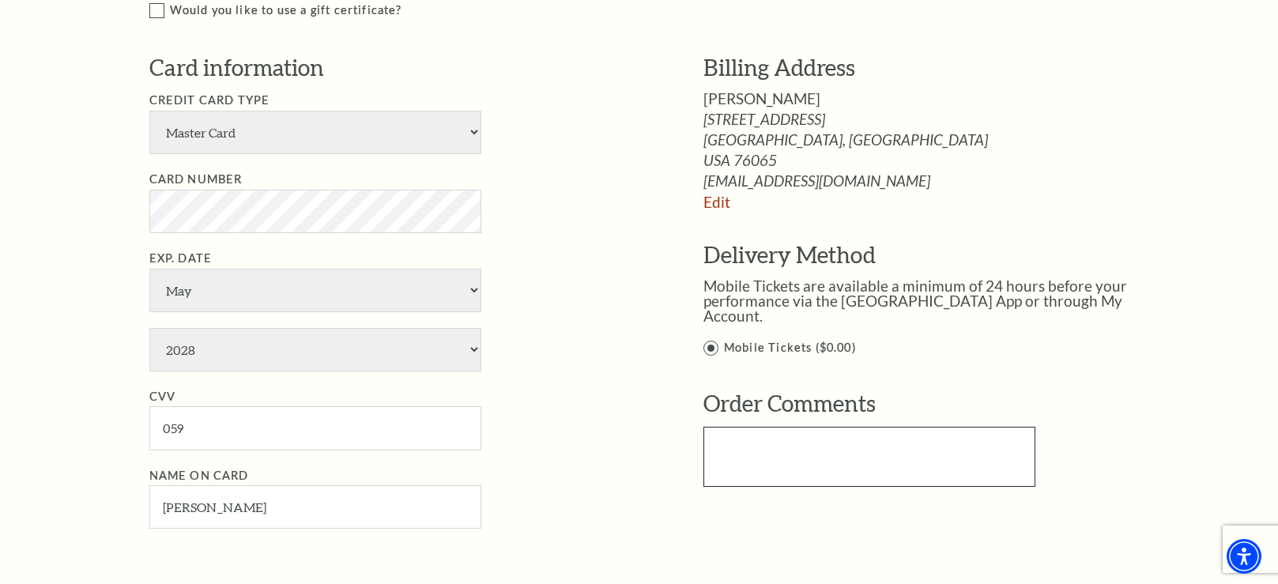
click at [957, 427] on textarea "Text area" at bounding box center [870, 457] width 332 height 60
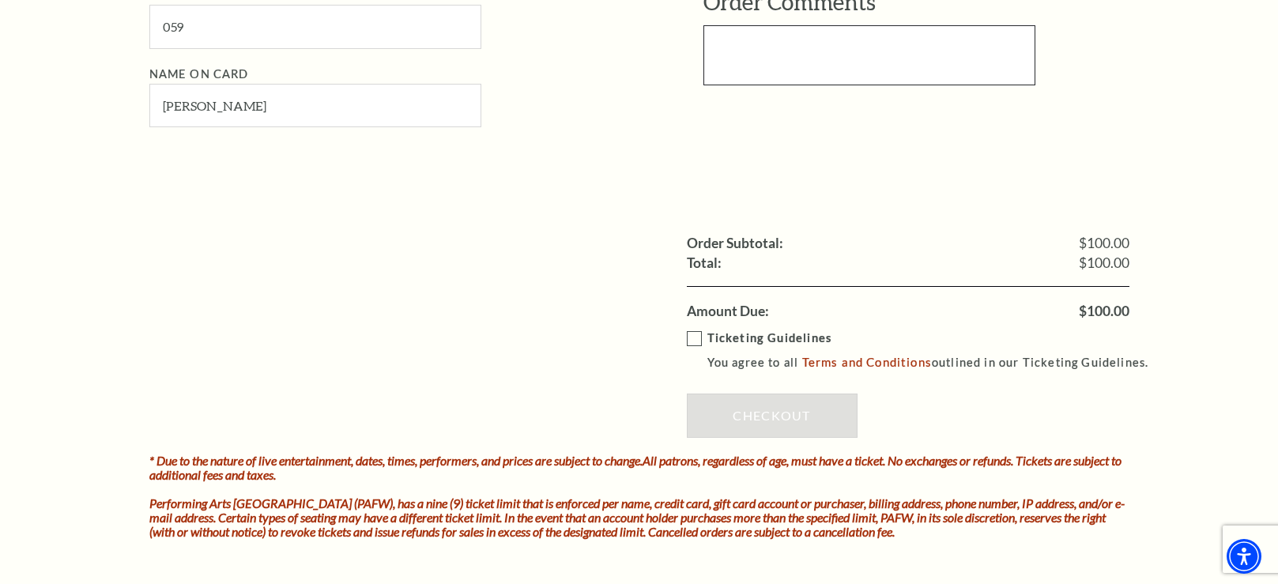
scroll to position [1225, 0]
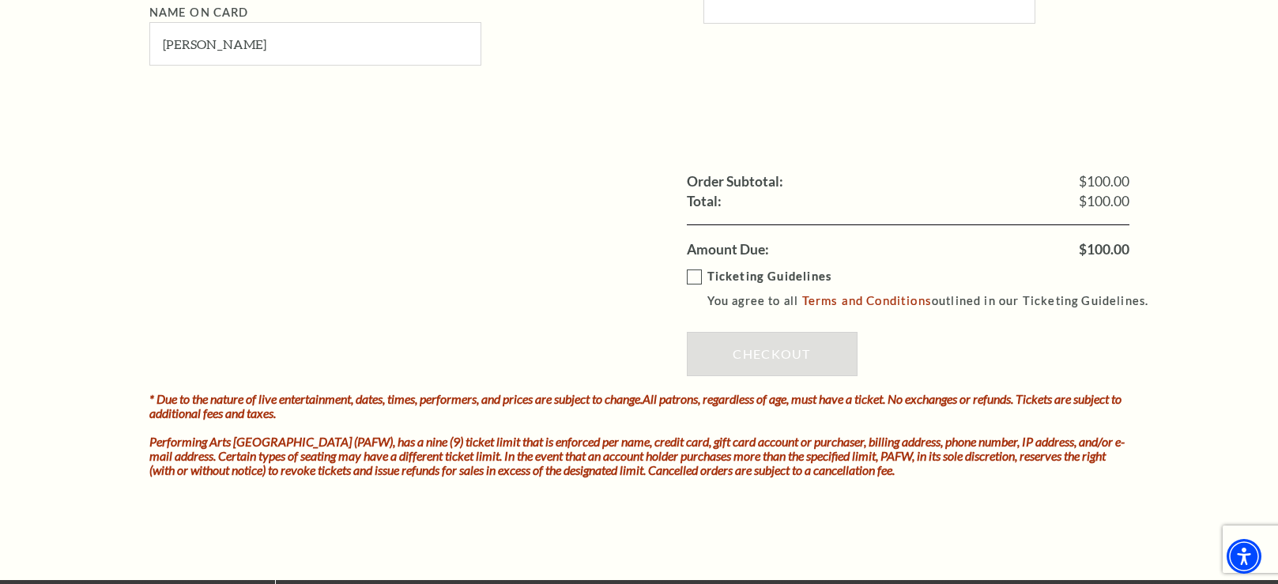
click at [696, 277] on label "Ticketing Guidelines You agree to all Terms and Conditions outlined in our Tick…" at bounding box center [925, 288] width 477 height 43
click at [0, 0] on input "Ticketing Guidelines You agree to all Terms and Conditions outlined in our Tick…" at bounding box center [0, 0] width 0 height 0
click at [796, 360] on link "Checkout" at bounding box center [772, 354] width 171 height 44
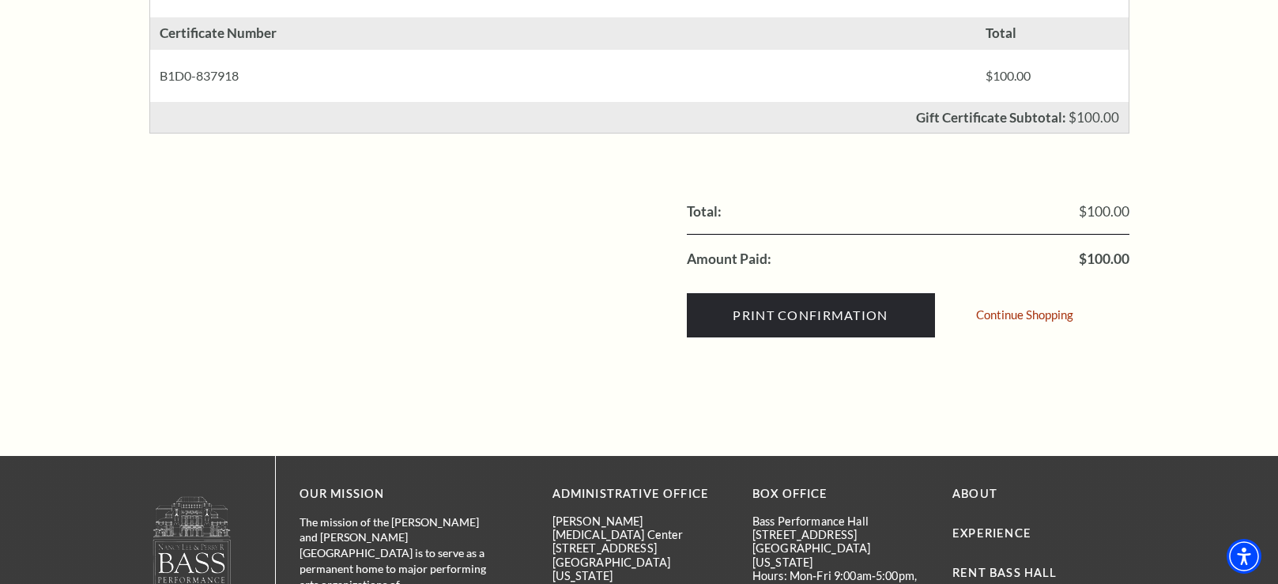
scroll to position [417, 0]
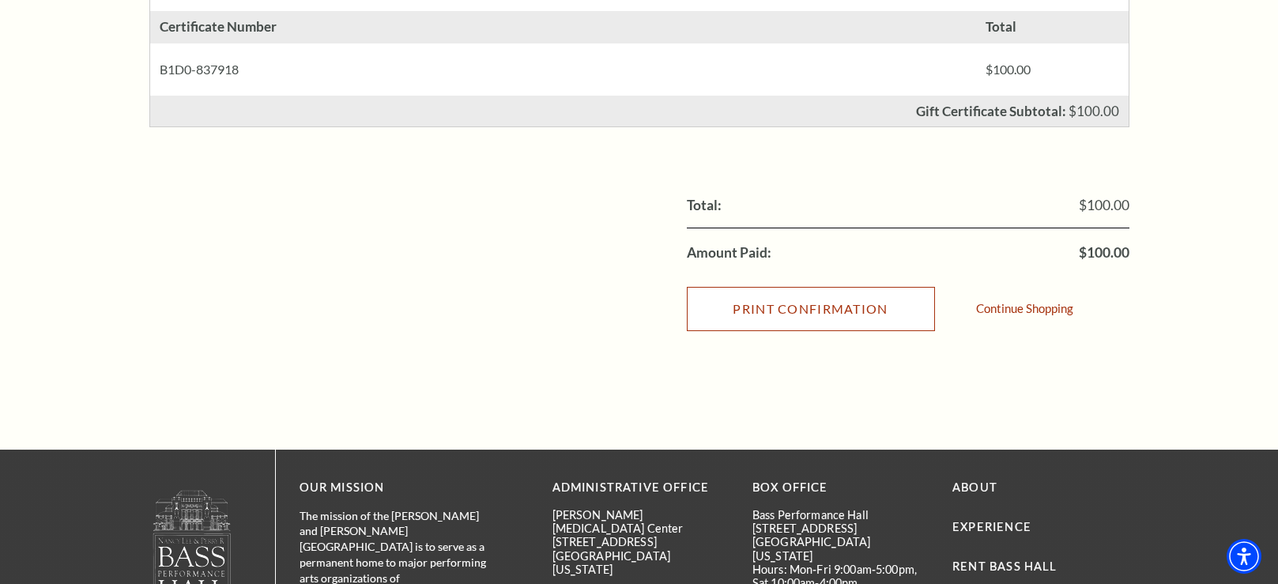
click at [825, 310] on input "Print Confirmation" at bounding box center [811, 309] width 248 height 44
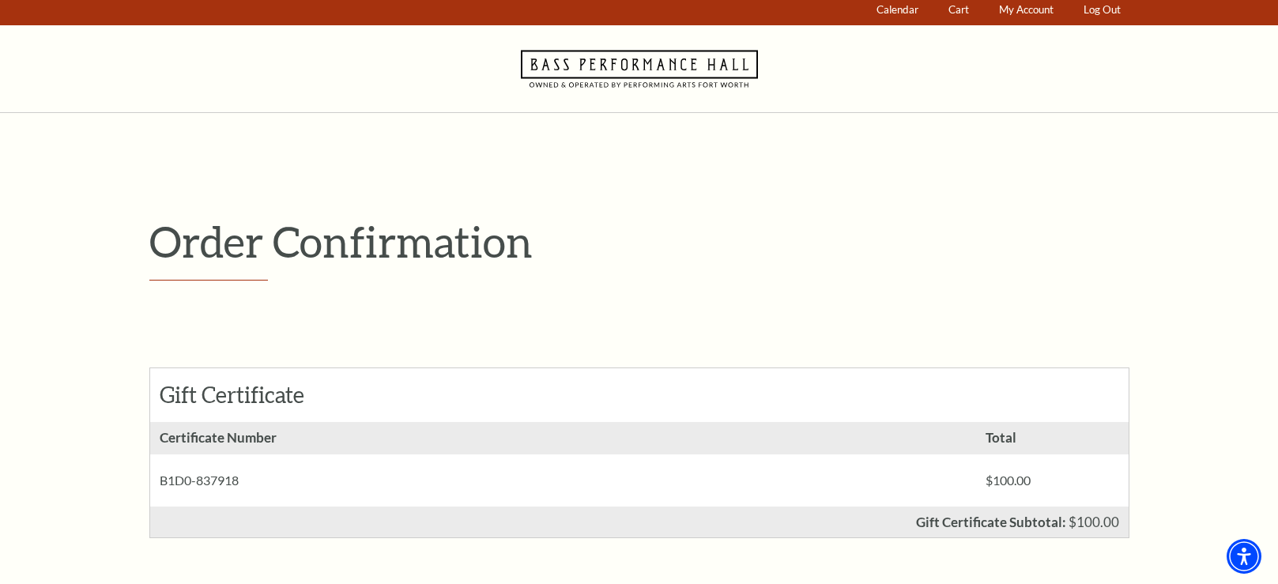
scroll to position [0, 0]
